Goal: Information Seeking & Learning: Understand process/instructions

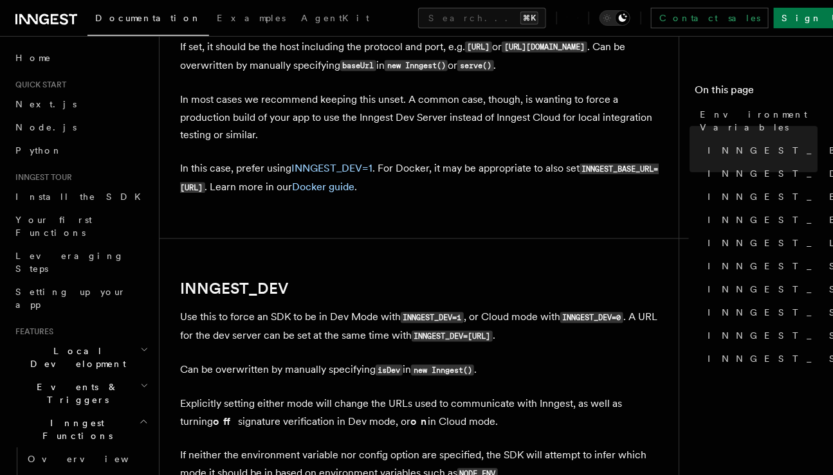
scroll to position [804, 0]
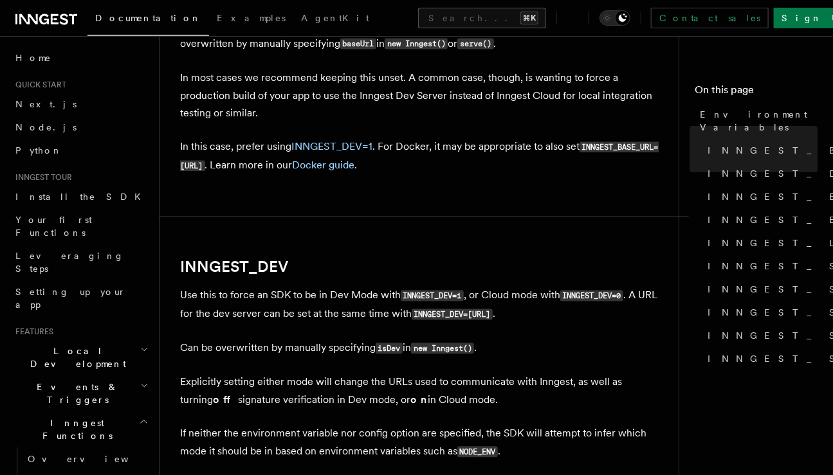
click at [528, 14] on button "Search... ⌘K" at bounding box center [482, 18] width 128 height 21
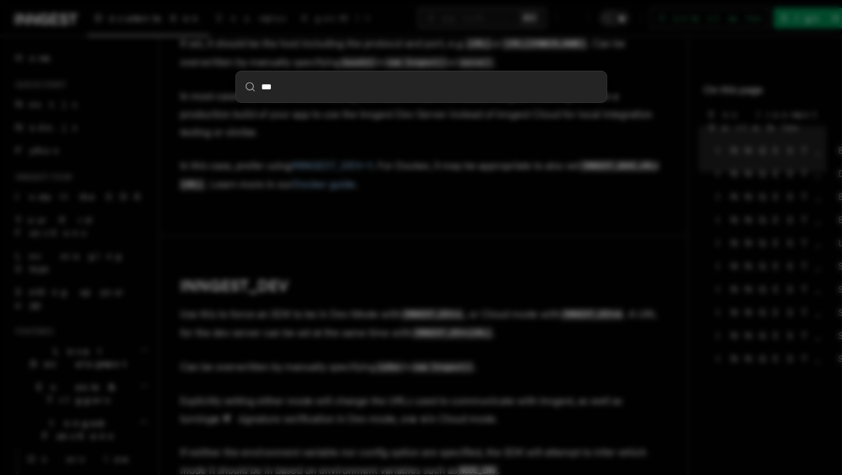
type input "****"
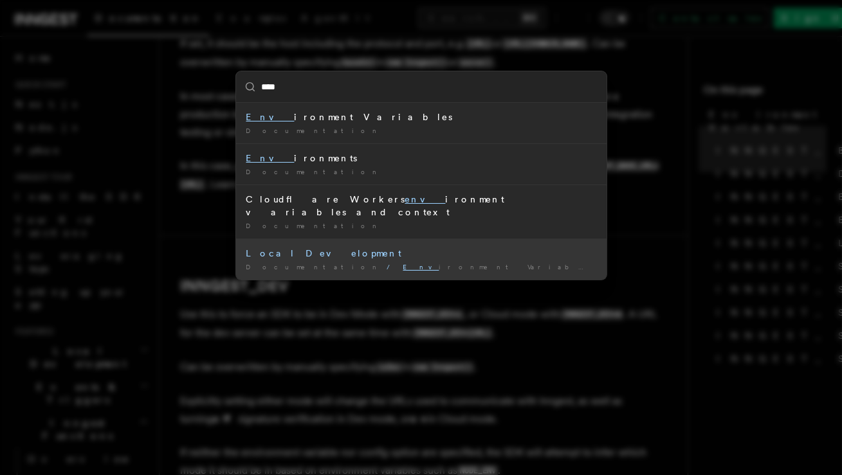
click at [403, 263] on span "Env ironment Variables" at bounding box center [506, 267] width 207 height 8
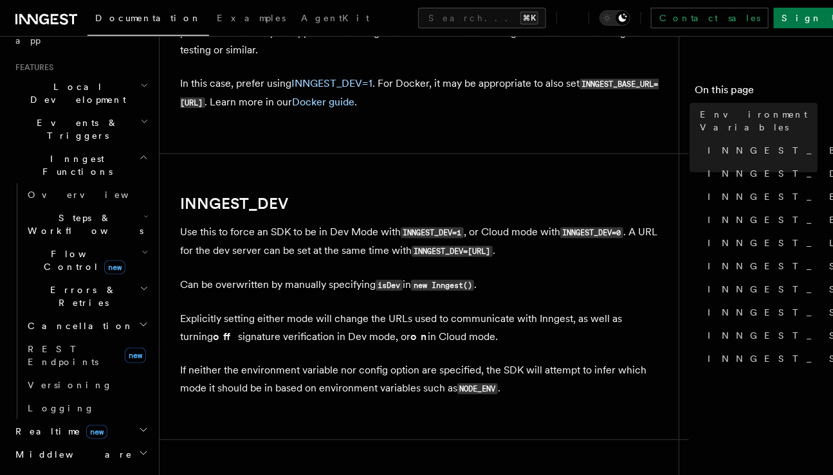
scroll to position [951, 0]
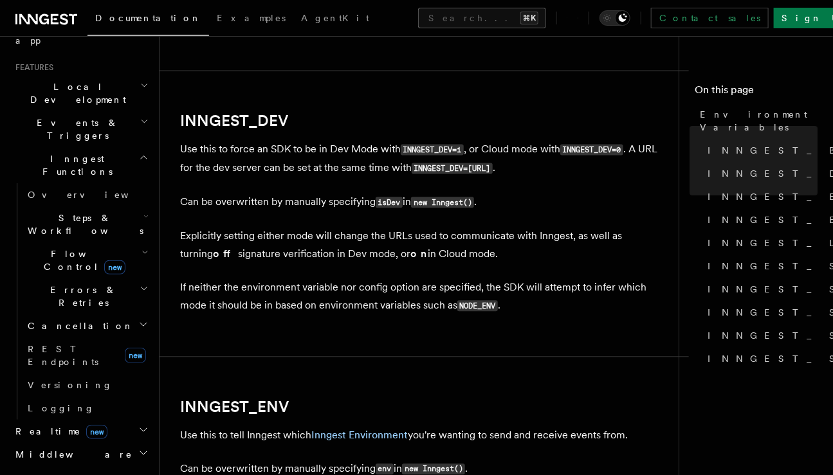
click at [468, 17] on button "Search... ⌘K" at bounding box center [482, 18] width 128 height 21
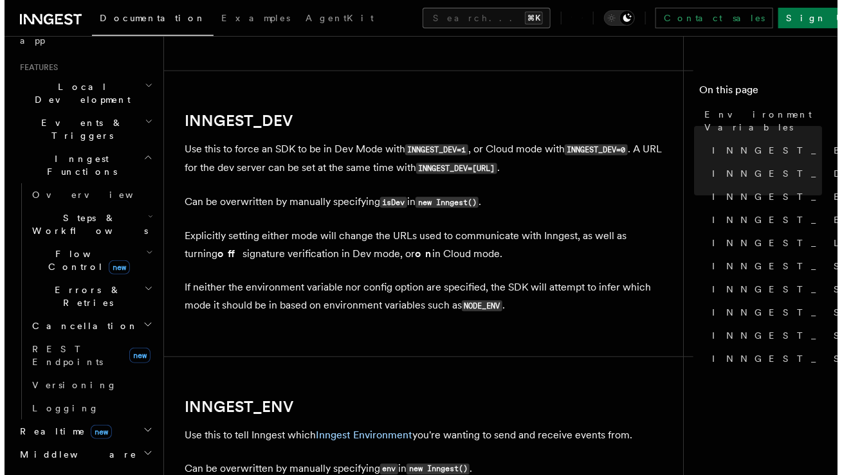
scroll to position [933, 0]
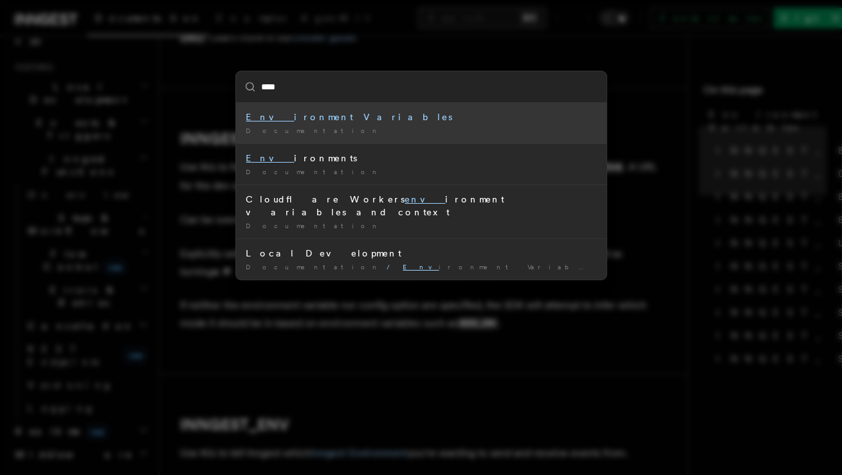
type input "***"
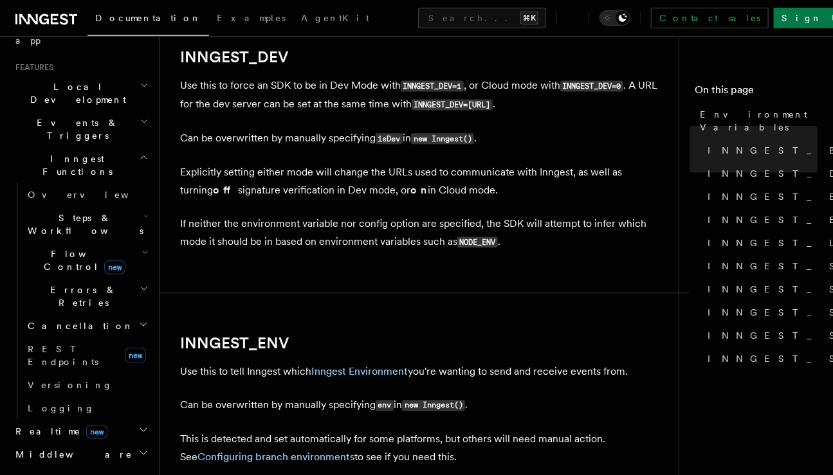
scroll to position [1222, 0]
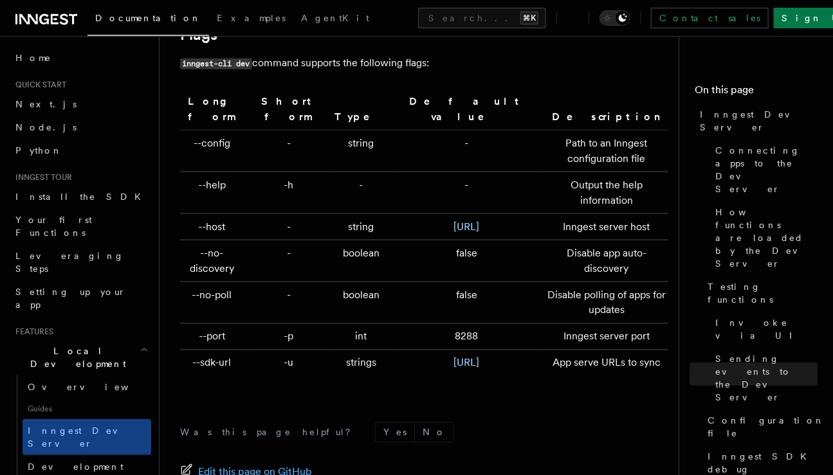
scroll to position [4276, 0]
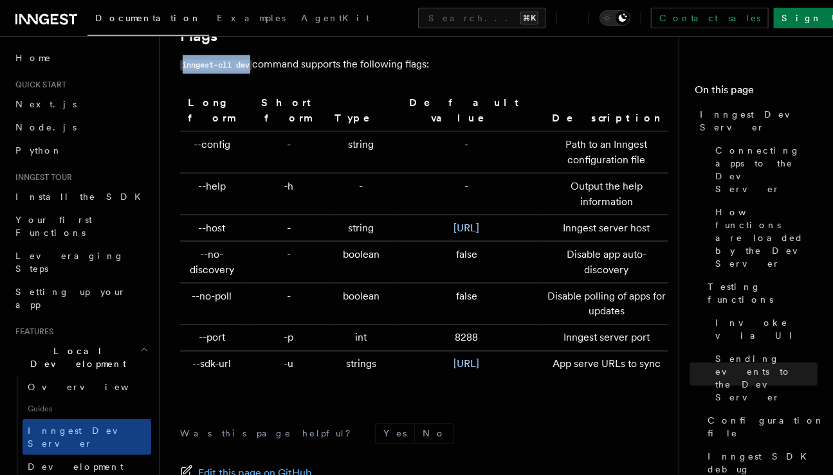
drag, startPoint x: 184, startPoint y: 48, endPoint x: 255, endPoint y: 48, distance: 71.4
click at [255, 55] on p "inngest-cli dev command supports the following flags:" at bounding box center [424, 64] width 488 height 19
copy code "inngest-cli dev"
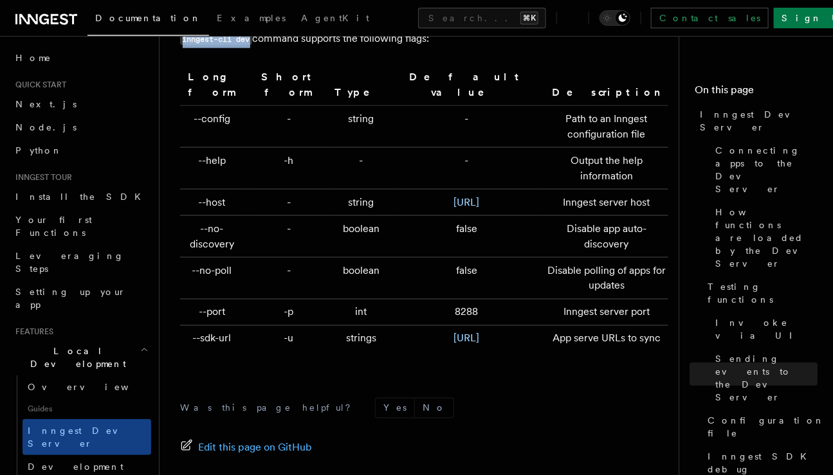
scroll to position [4311, 0]
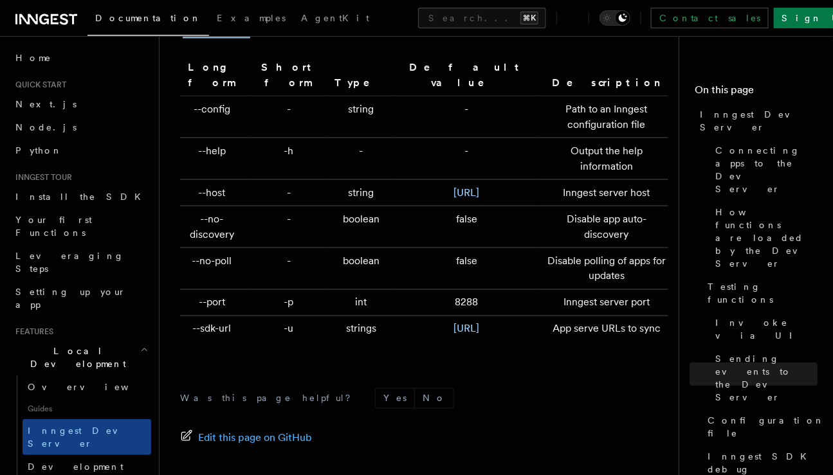
click at [333, 206] on td "boolean" at bounding box center [361, 227] width 64 height 42
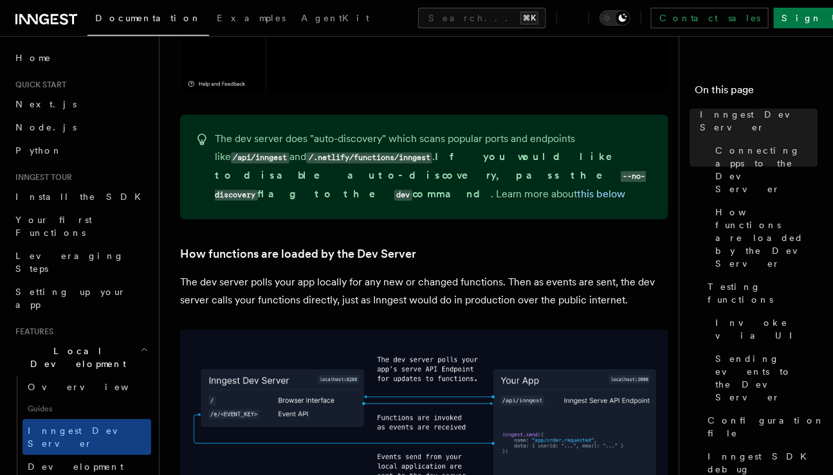
scroll to position [1451, 0]
